Goal: Task Accomplishment & Management: Manage account settings

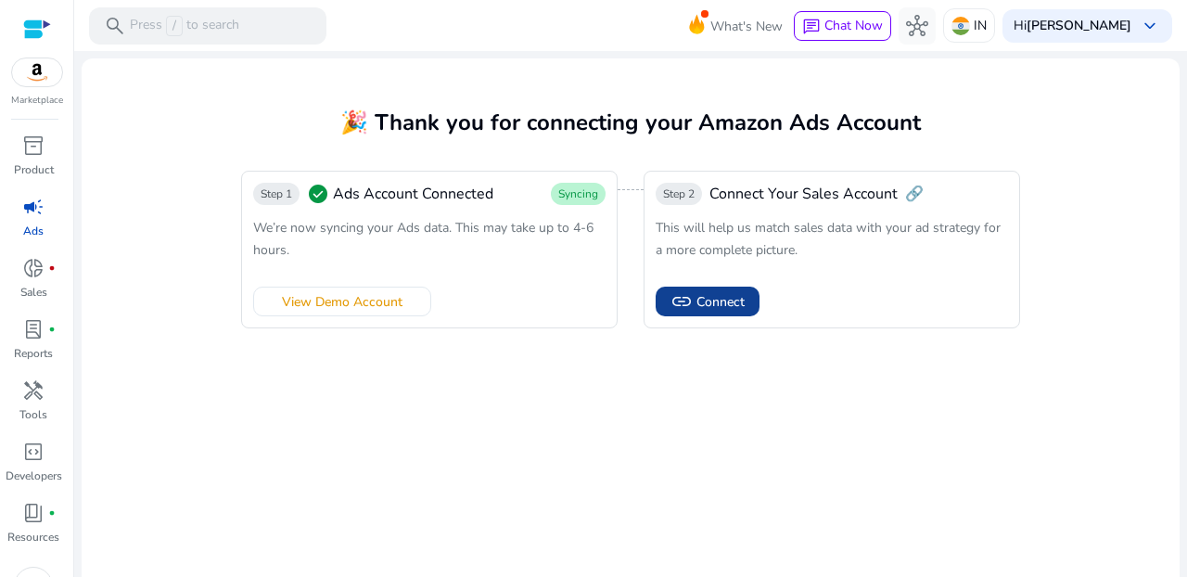
click at [696, 312] on span at bounding box center [708, 301] width 104 height 45
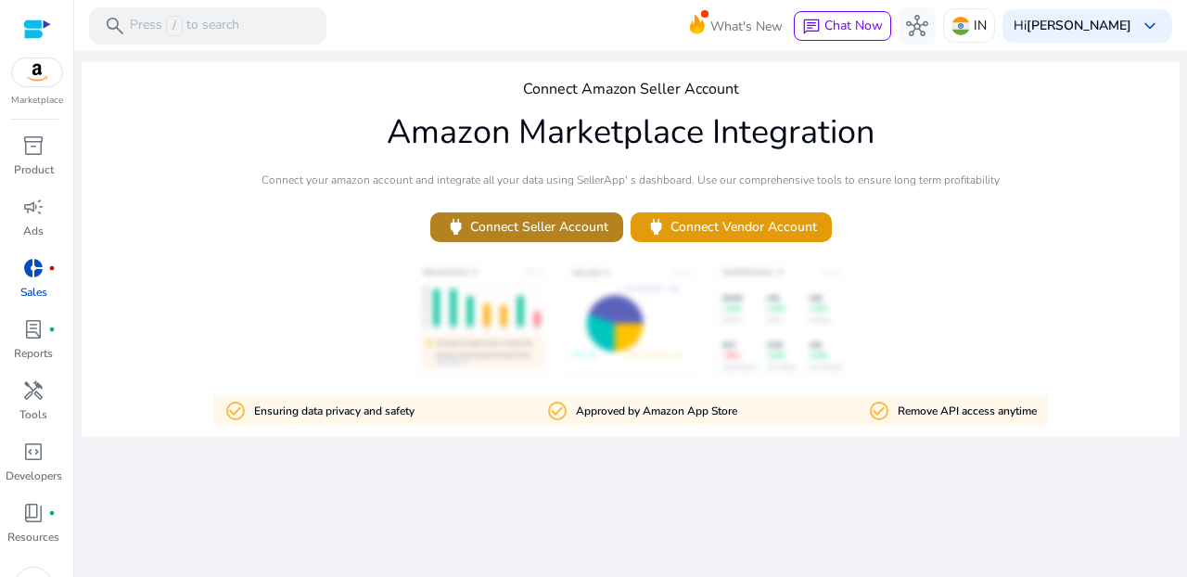
click at [536, 229] on span "power Connect Seller Account" at bounding box center [526, 226] width 163 height 21
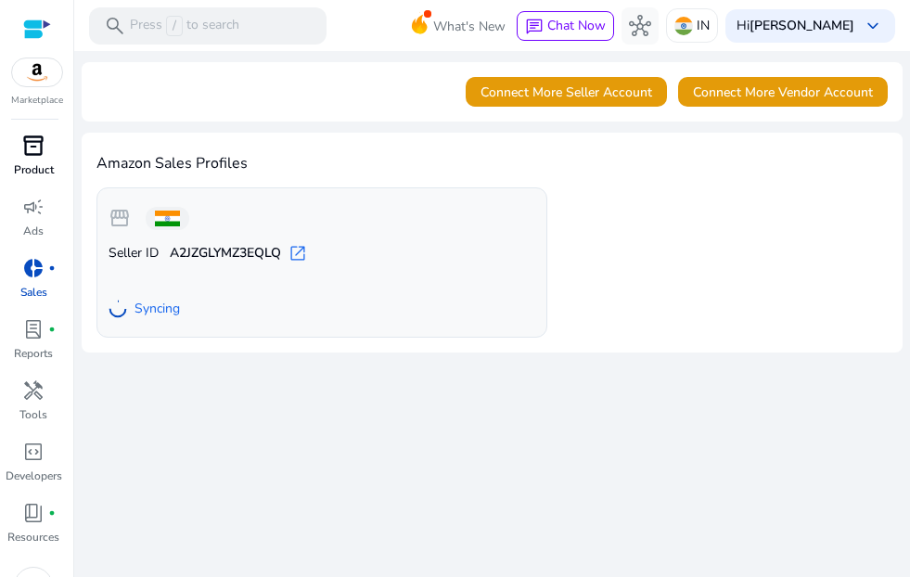
click at [29, 147] on span "inventory_2" at bounding box center [33, 145] width 22 height 22
